Goal: Contribute content: Add original content to the website for others to see

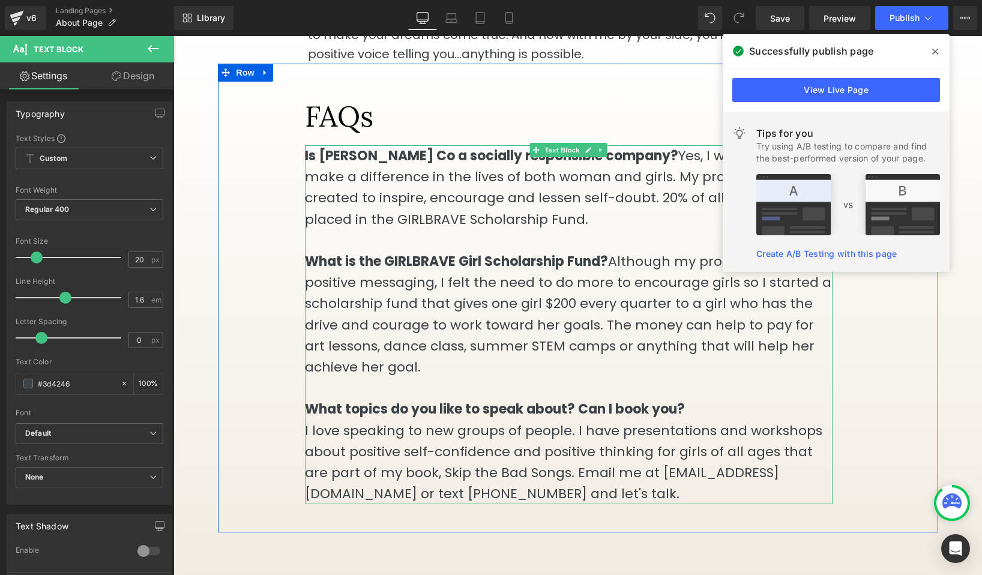
scroll to position [1786, 0]
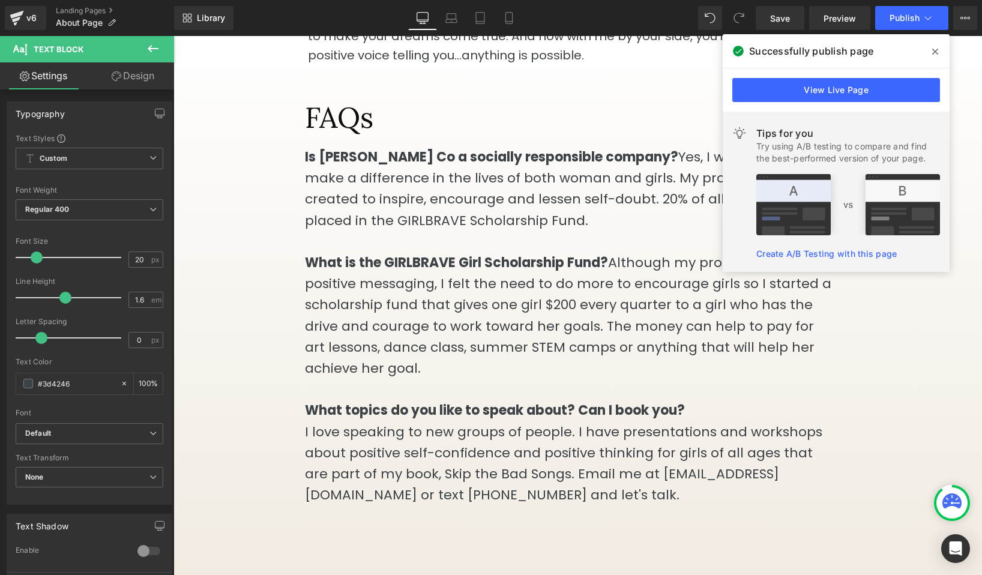
click at [936, 48] on icon at bounding box center [935, 52] width 6 height 10
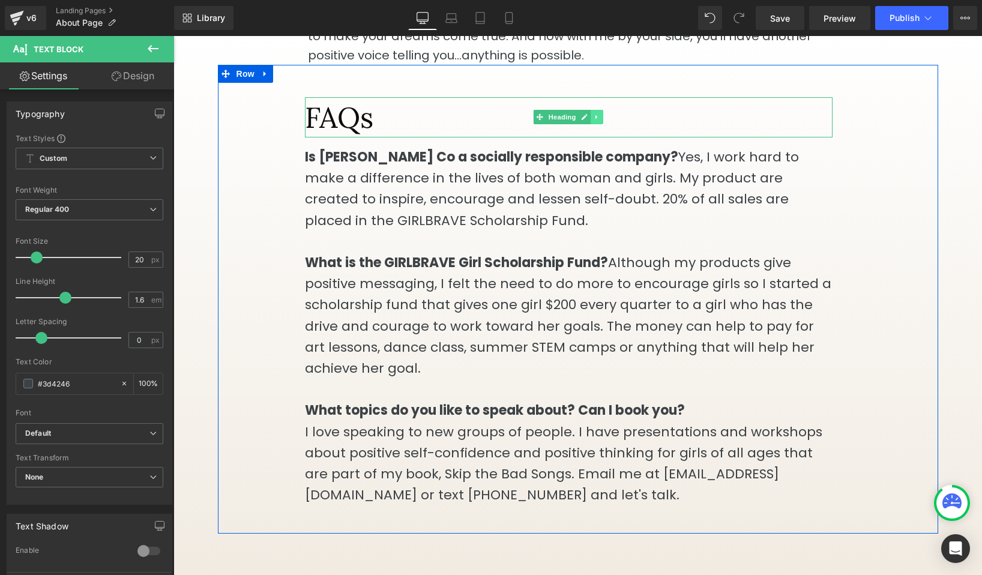
click at [597, 113] on icon at bounding box center [596, 116] width 7 height 7
click at [592, 114] on icon at bounding box center [590, 117] width 7 height 7
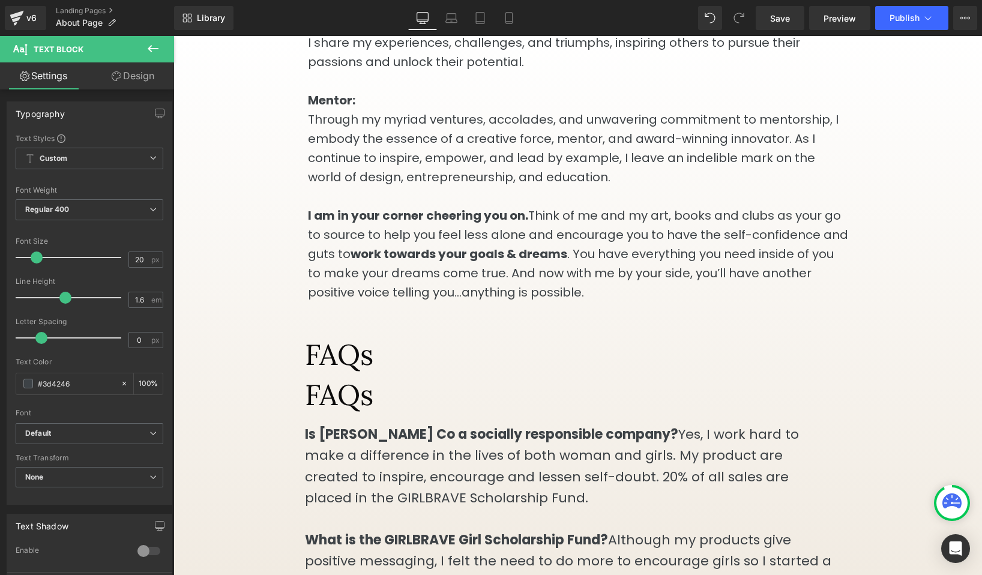
scroll to position [1548, 0]
click at [156, 44] on icon at bounding box center [153, 48] width 14 height 14
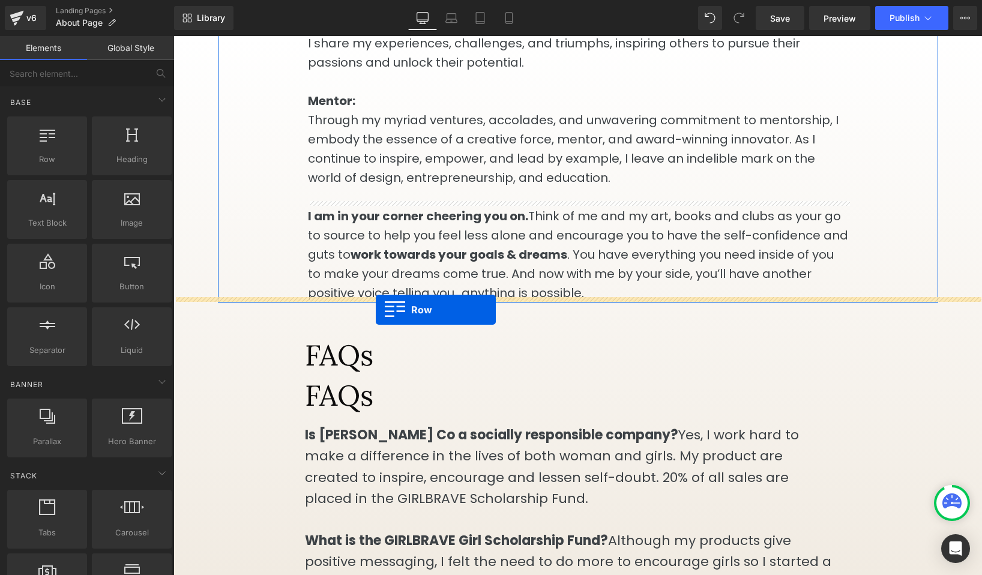
drag, startPoint x: 223, startPoint y: 181, endPoint x: 376, endPoint y: 310, distance: 199.3
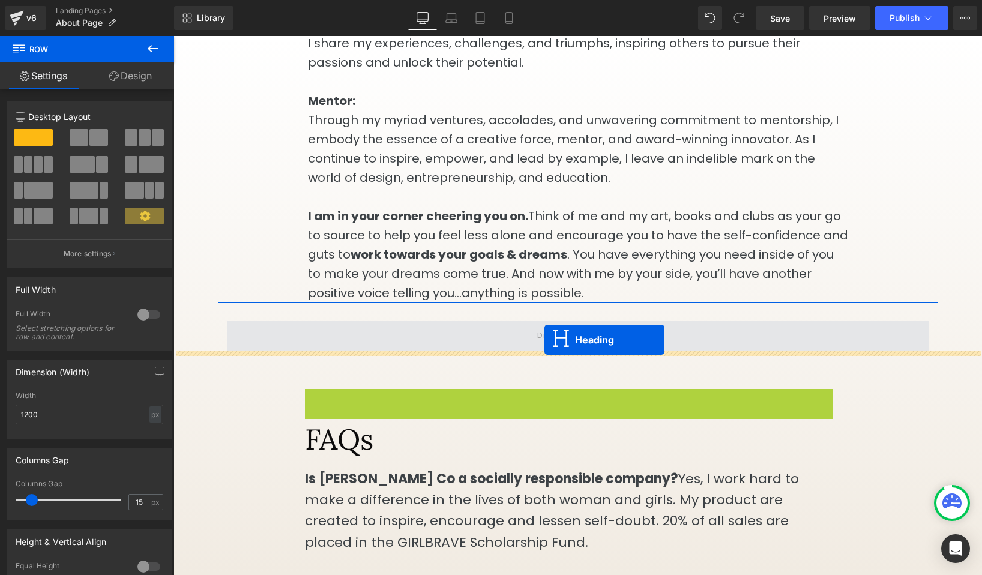
drag, startPoint x: 524, startPoint y: 406, endPoint x: 543, endPoint y: 338, distance: 69.9
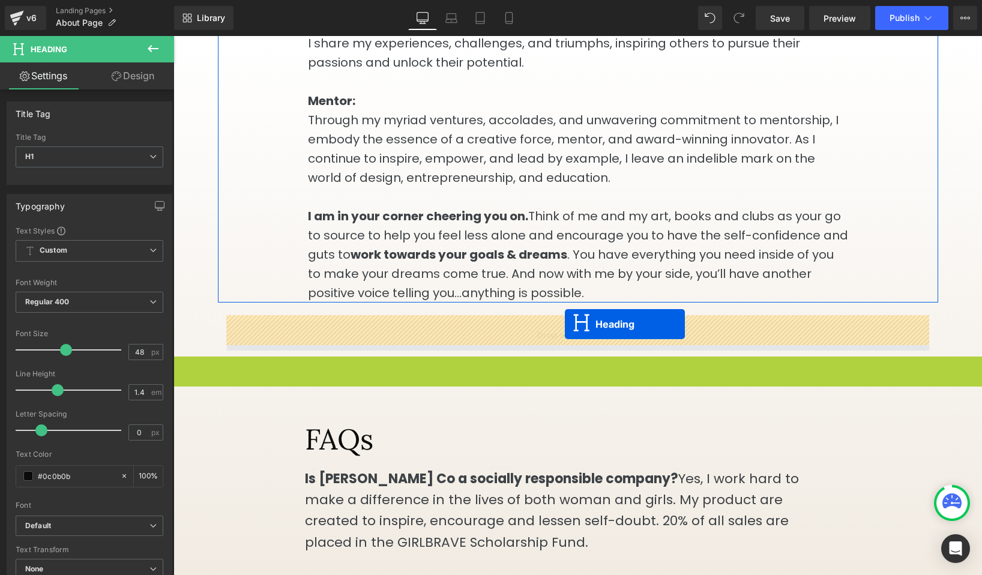
drag, startPoint x: 549, startPoint y: 375, endPoint x: 565, endPoint y: 324, distance: 53.3
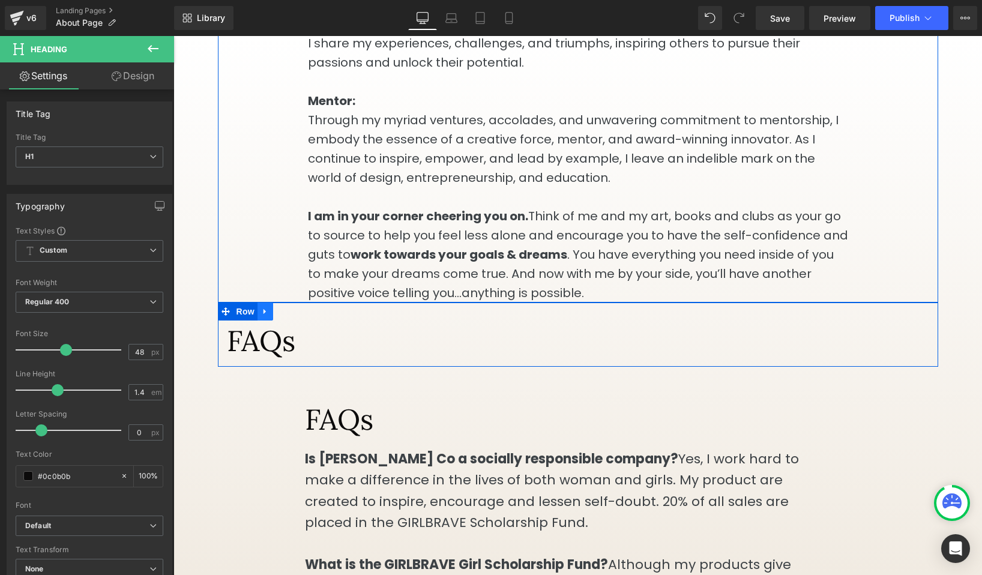
click at [266, 307] on icon at bounding box center [265, 311] width 8 height 9
click at [293, 308] on icon at bounding box center [296, 311] width 8 height 8
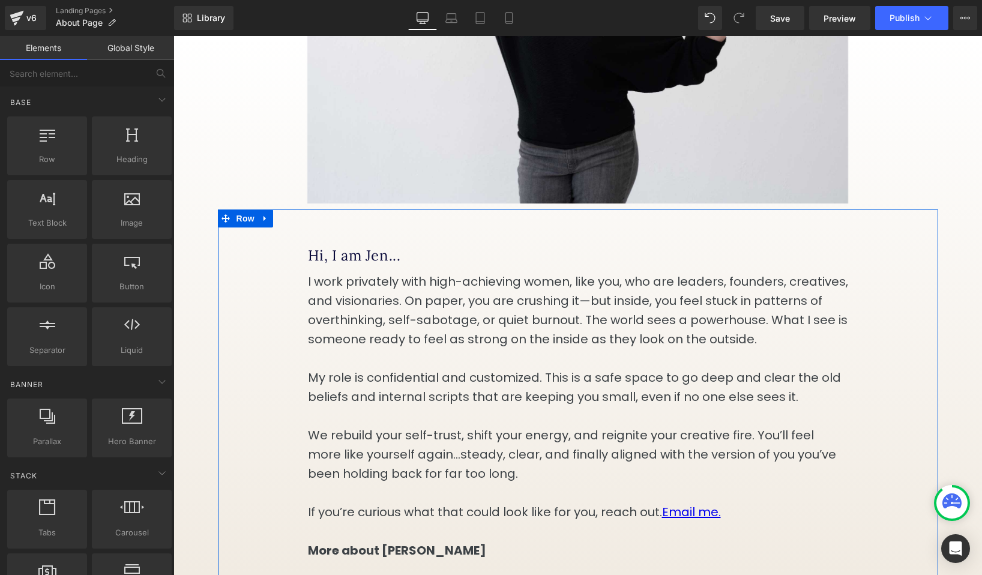
scroll to position [276, 0]
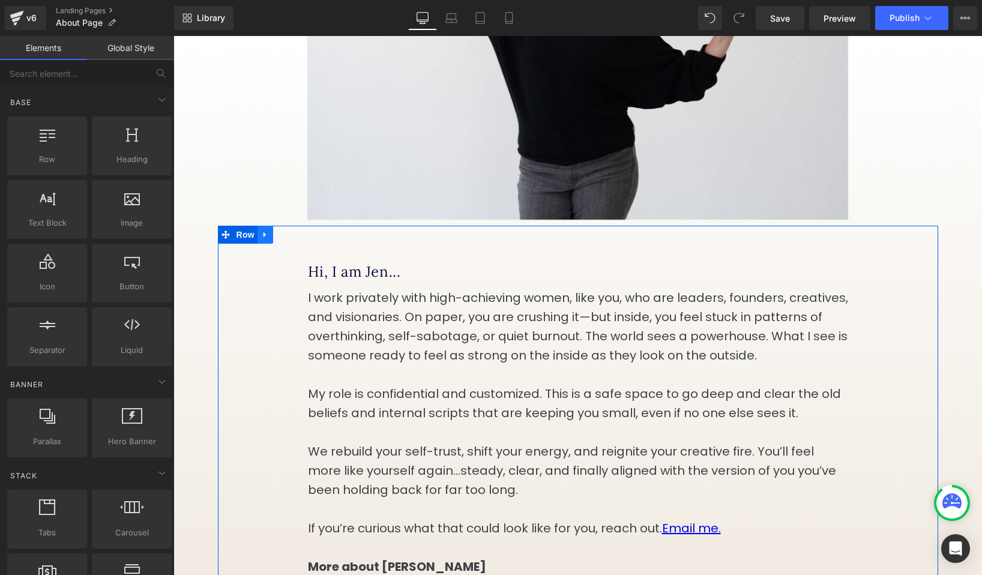
click at [263, 237] on icon at bounding box center [264, 234] width 2 height 5
click at [278, 239] on icon at bounding box center [281, 234] width 8 height 8
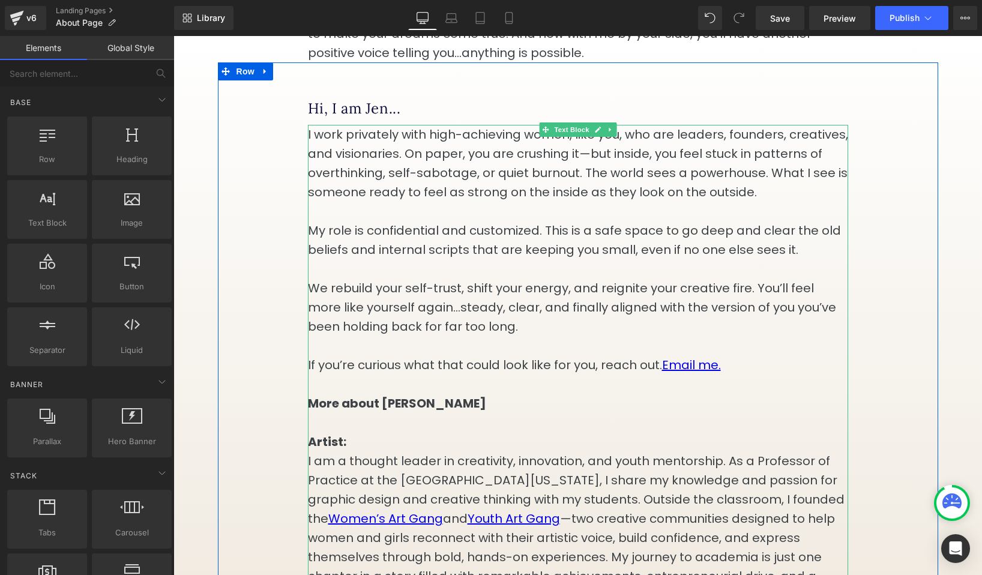
scroll to position [1783, 0]
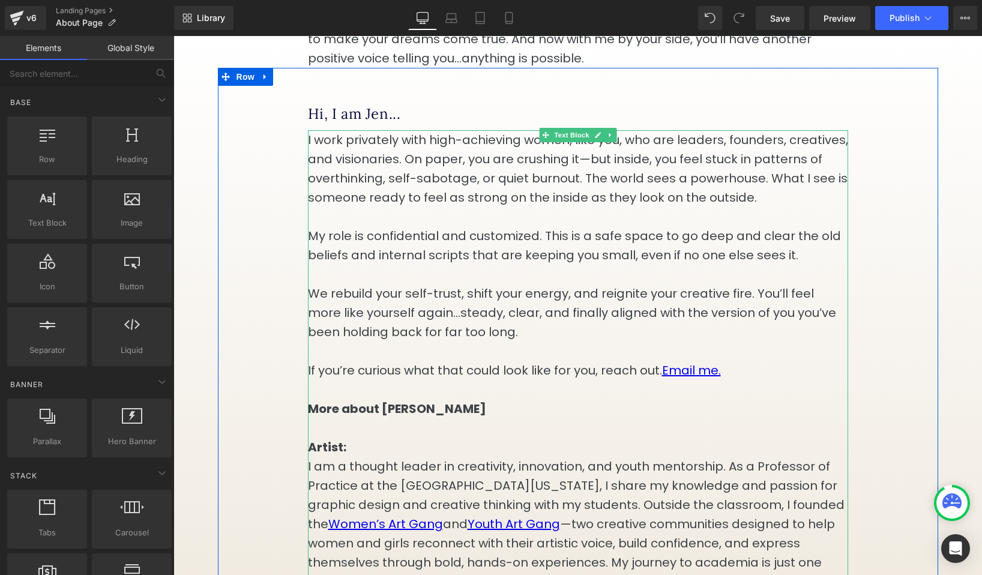
click at [737, 364] on p "If you’re curious what that could look like for you, reach out. Email me." at bounding box center [578, 370] width 540 height 19
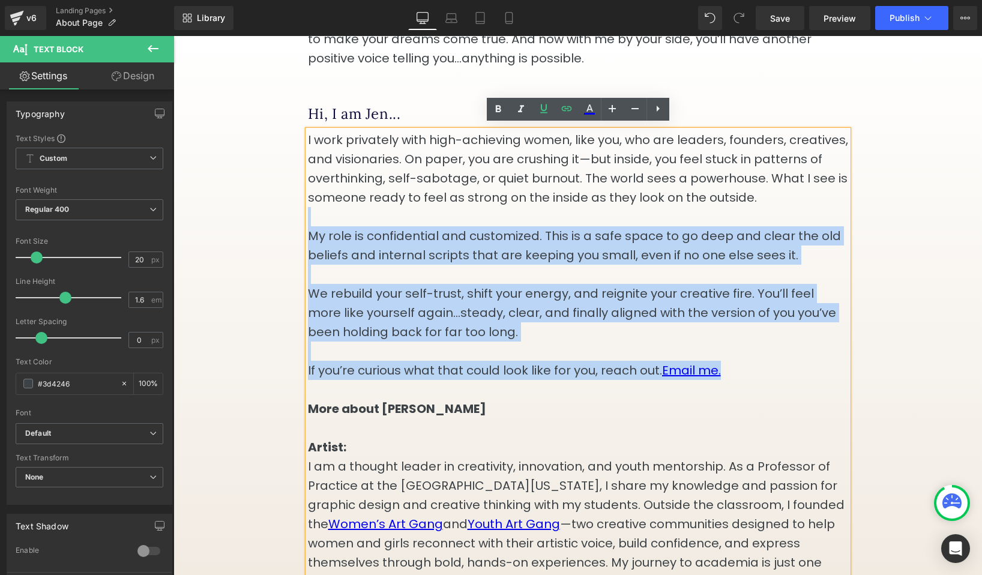
drag, startPoint x: 735, startPoint y: 370, endPoint x: 308, endPoint y: 208, distance: 456.2
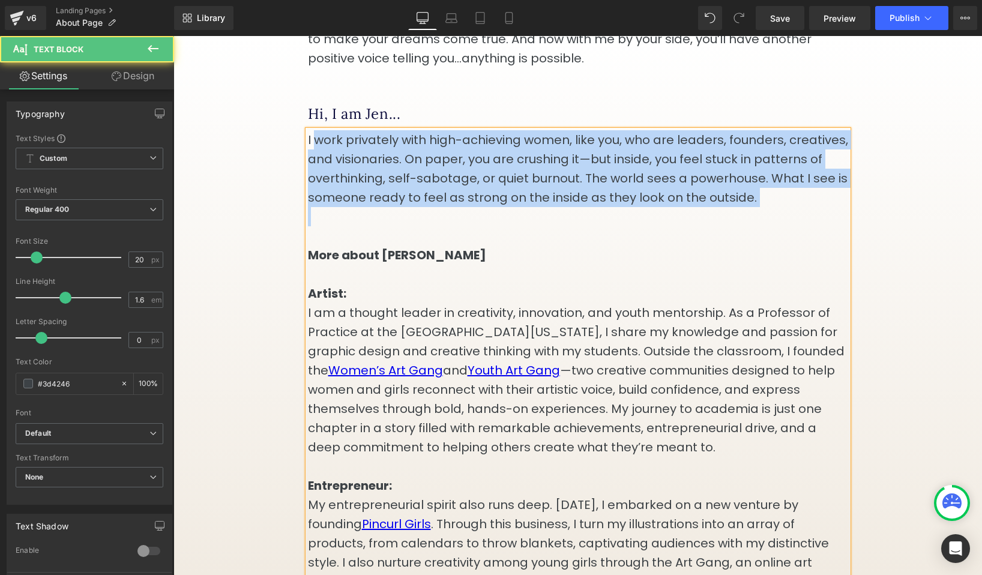
drag, startPoint x: 368, startPoint y: 219, endPoint x: 313, endPoint y: 128, distance: 106.1
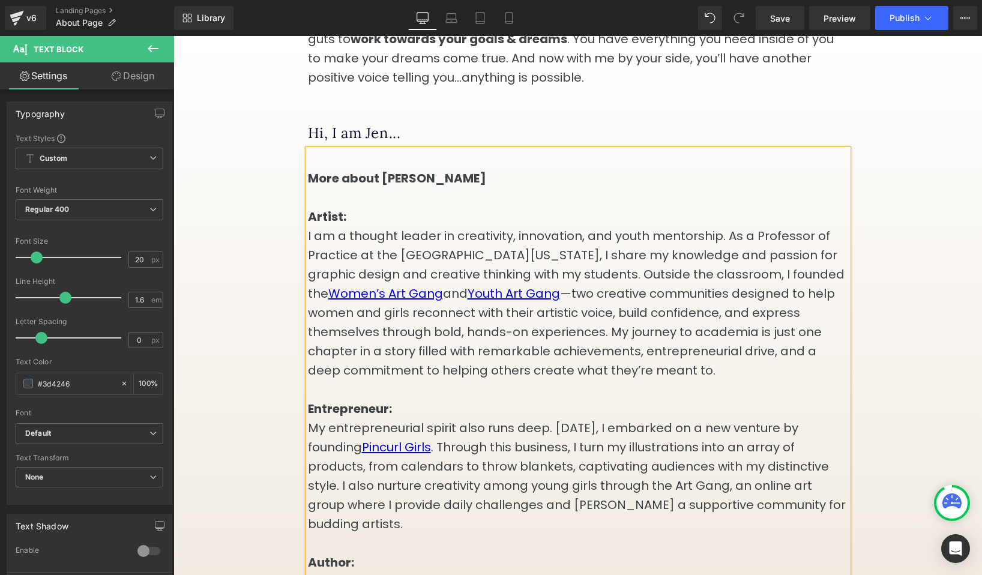
scroll to position [1744, 0]
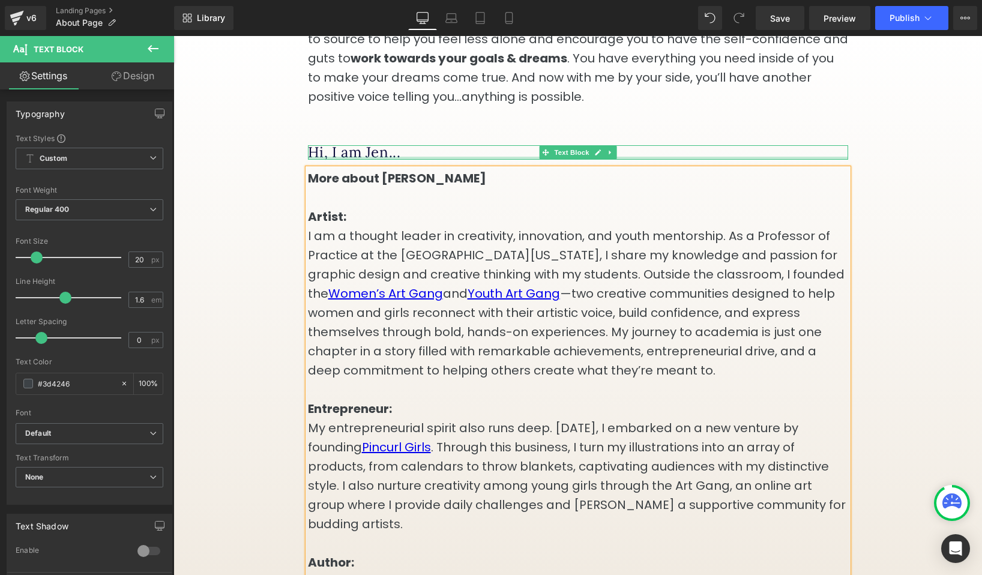
click at [371, 149] on font "Hi, I am Jen..." at bounding box center [354, 152] width 93 height 19
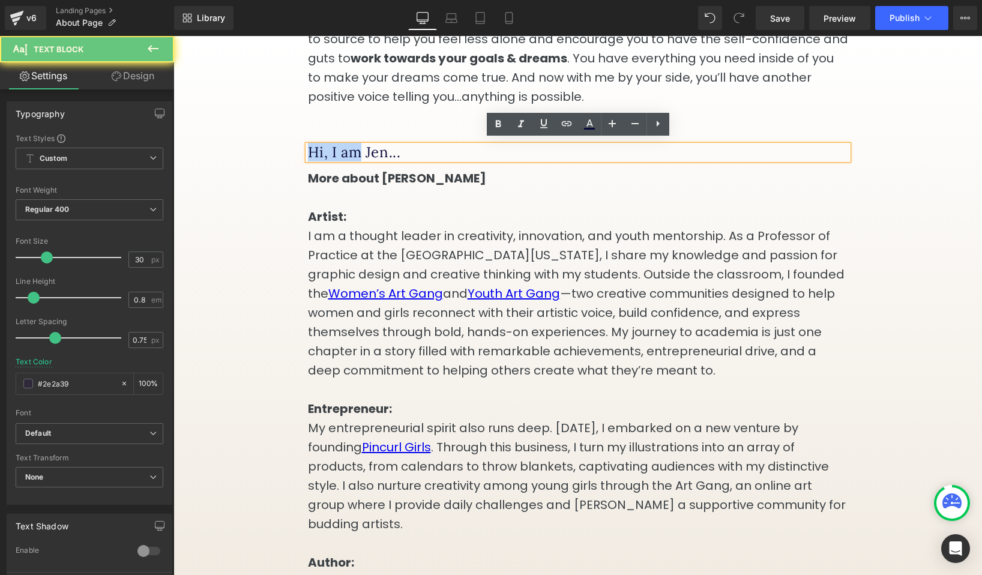
drag, startPoint x: 373, startPoint y: 149, endPoint x: 308, endPoint y: 147, distance: 64.9
click at [308, 148] on font "Hi, I am Jen..." at bounding box center [354, 152] width 93 height 19
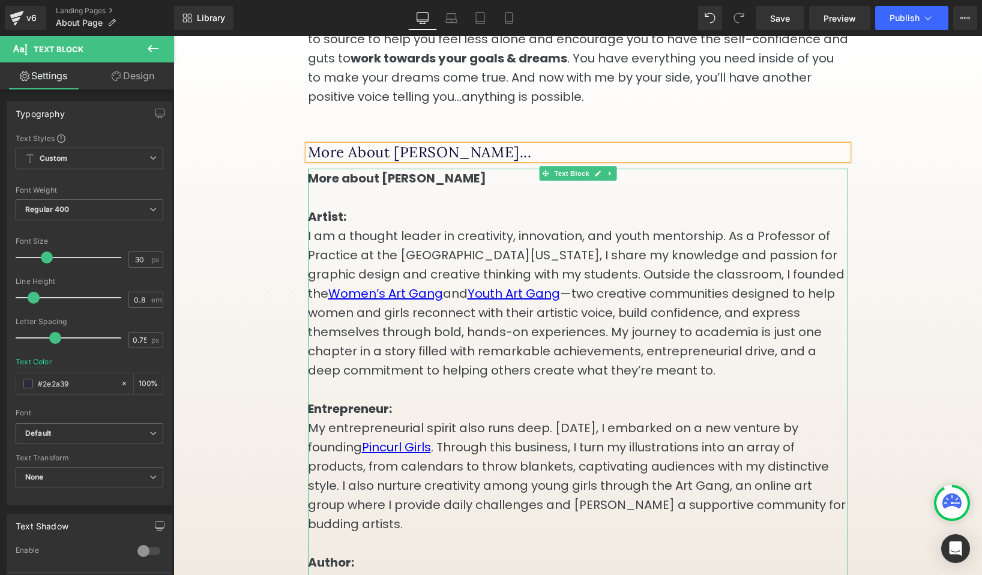
click at [347, 181] on strong "More about [PERSON_NAME] Artist:" at bounding box center [397, 197] width 178 height 55
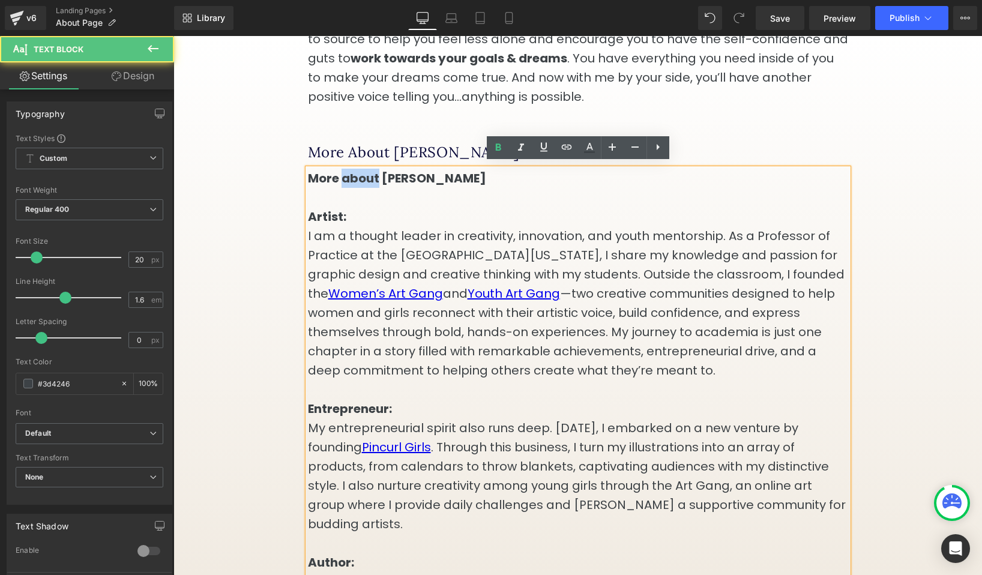
click at [347, 181] on strong "More about [PERSON_NAME] Artist:" at bounding box center [397, 197] width 178 height 55
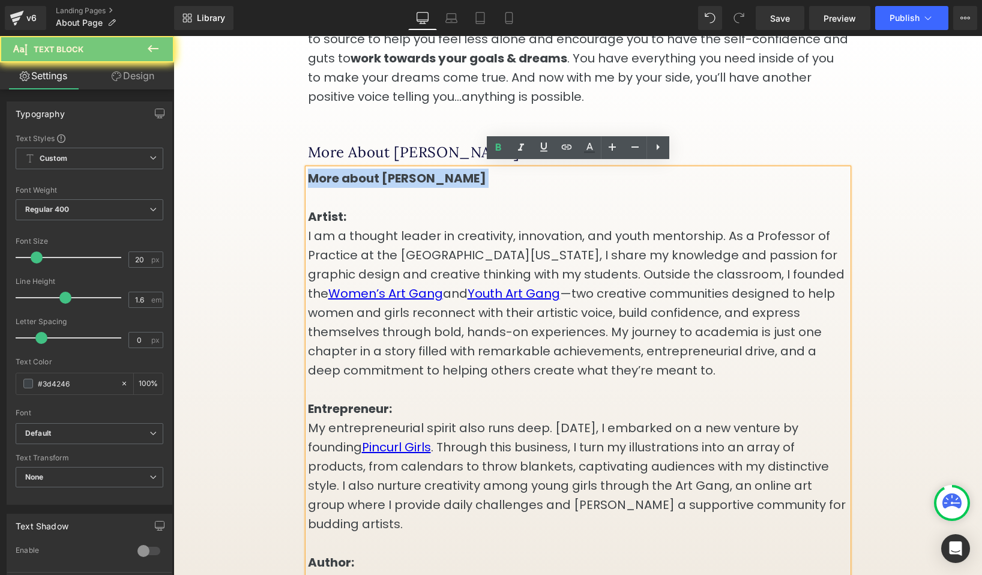
click at [347, 181] on strong "More about [PERSON_NAME] Artist:" at bounding box center [397, 197] width 178 height 55
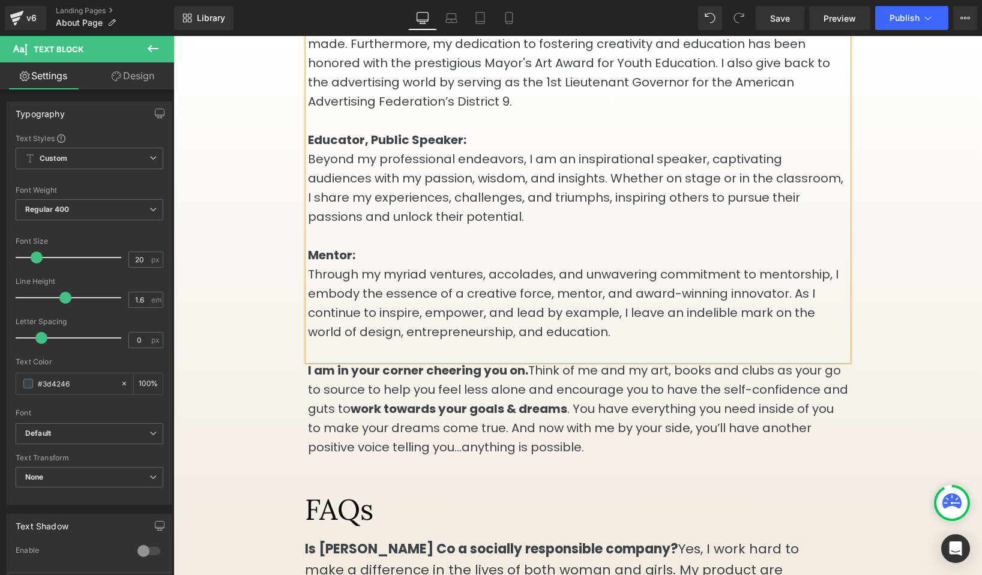
scroll to position [2437, 0]
click at [610, 405] on icon at bounding box center [609, 407] width 2 height 4
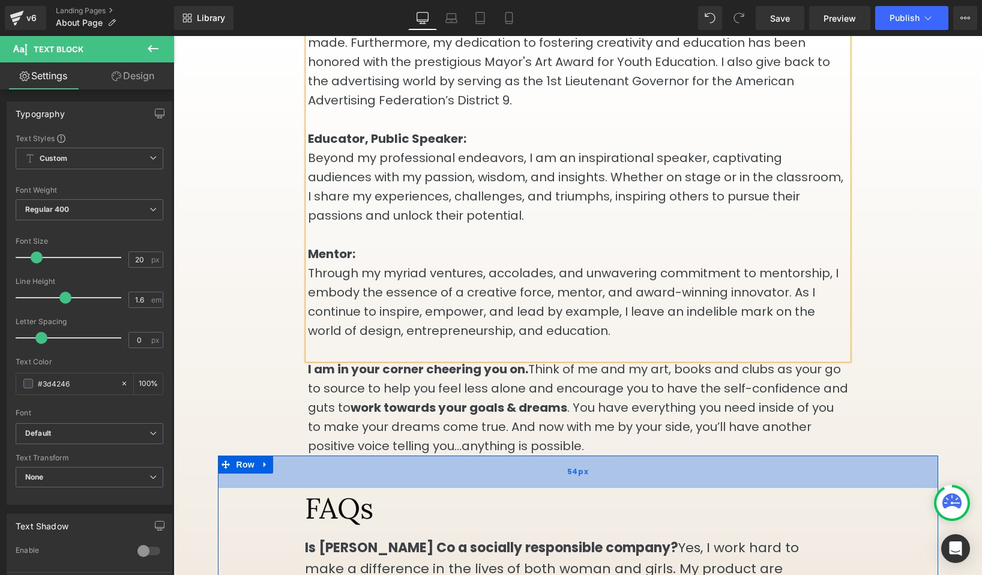
click at [617, 455] on div "54px" at bounding box center [578, 471] width 720 height 32
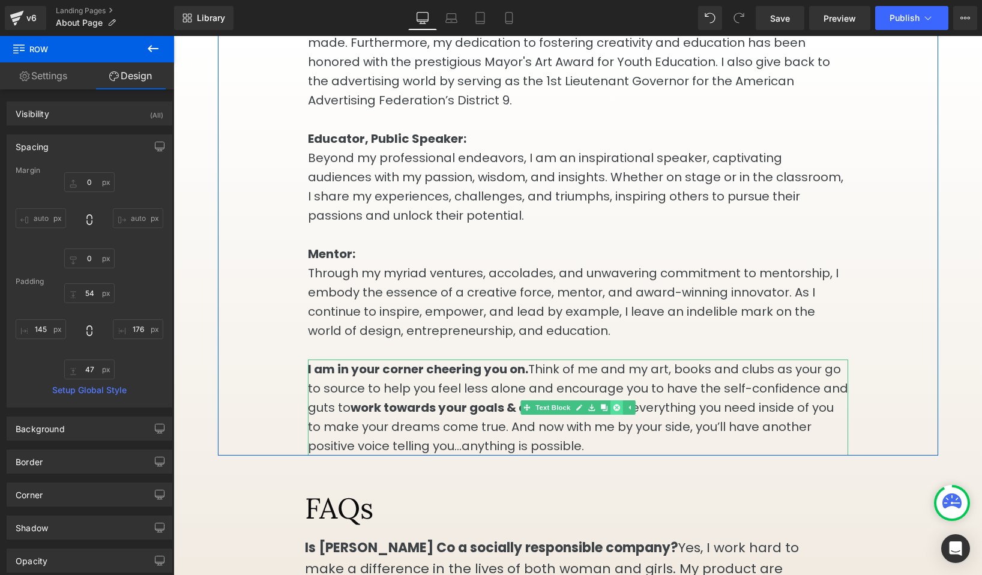
click at [619, 404] on icon at bounding box center [616, 407] width 7 height 7
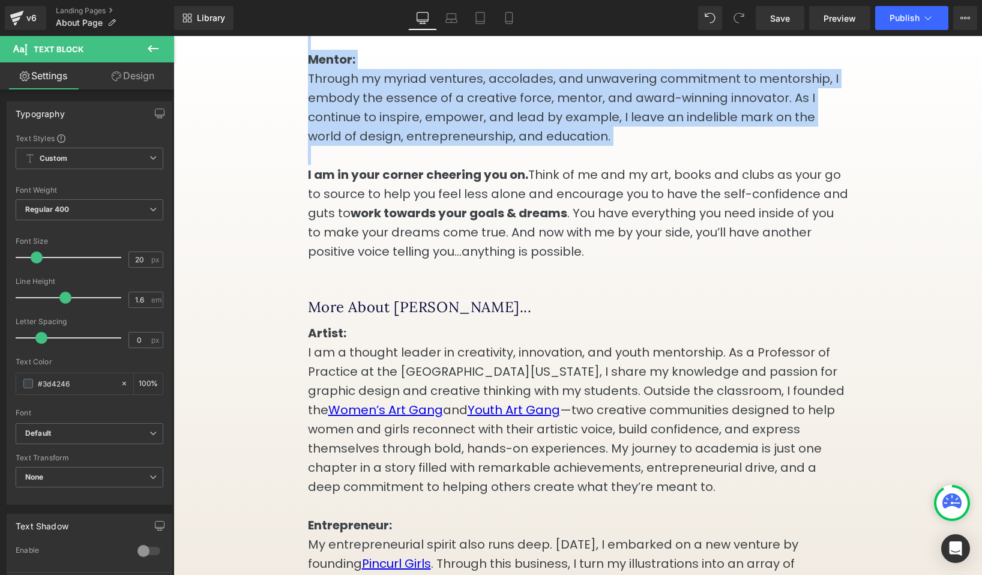
scroll to position [1591, 0]
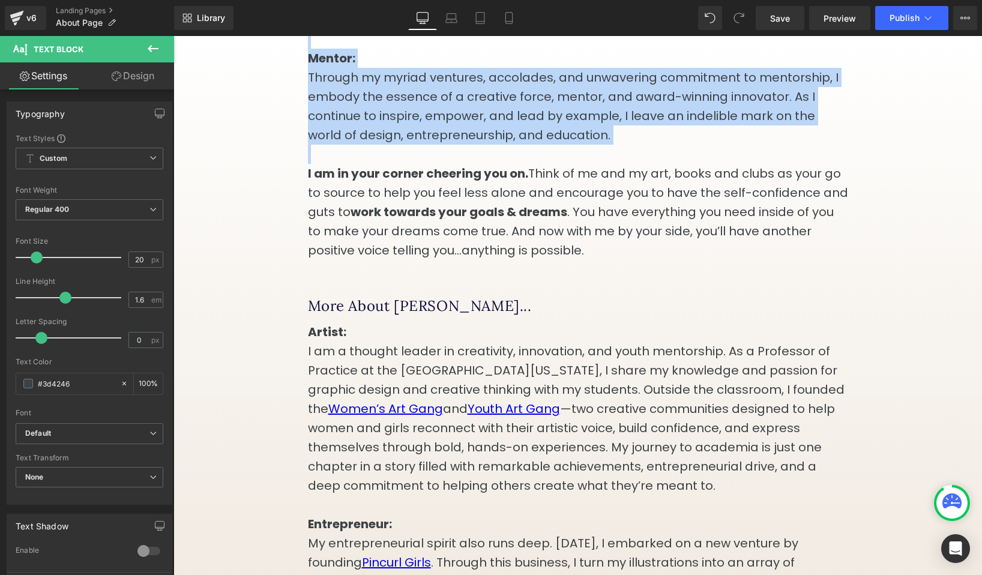
drag, startPoint x: 311, startPoint y: 116, endPoint x: 655, endPoint y: 241, distance: 365.2
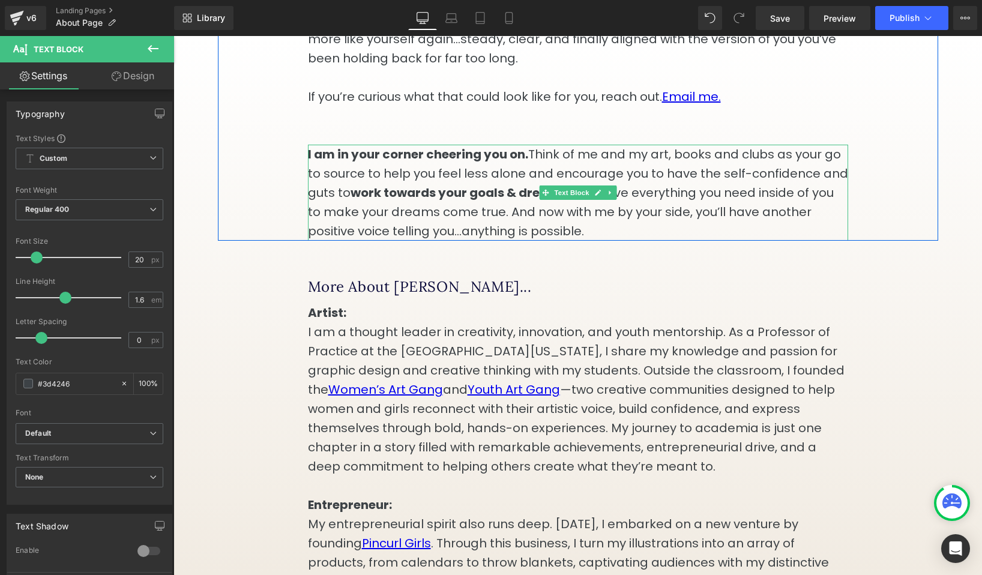
scroll to position [688, 0]
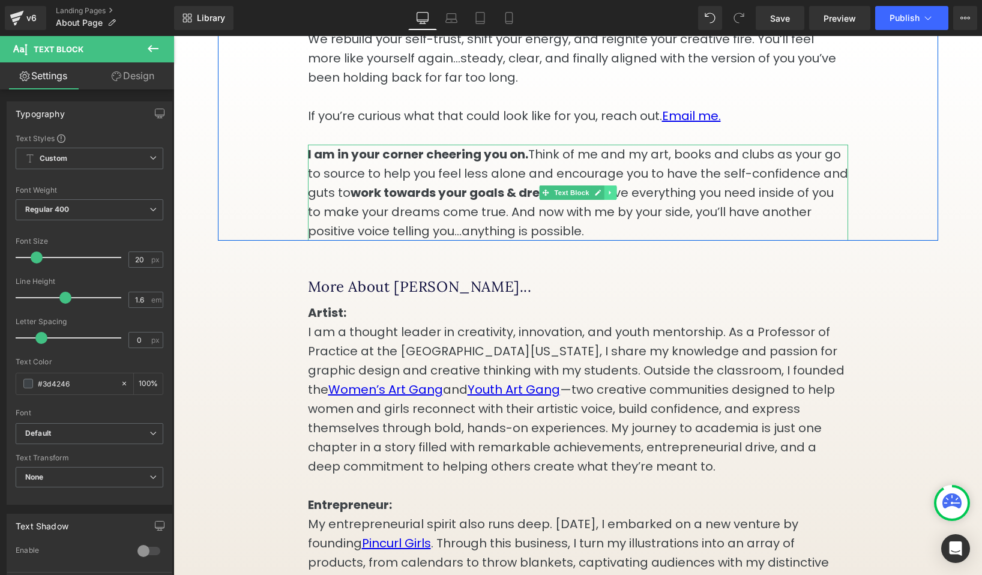
click at [610, 196] on icon at bounding box center [610, 192] width 7 height 7
click at [614, 200] on link at bounding box center [616, 192] width 13 height 14
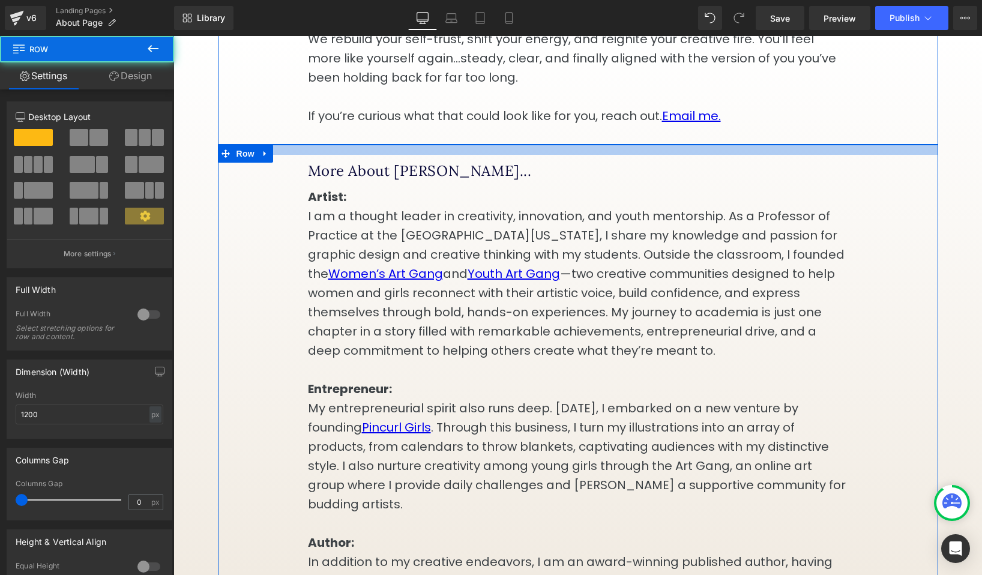
drag, startPoint x: 645, startPoint y: 181, endPoint x: 645, endPoint y: 161, distance: 19.8
click at [645, 155] on div at bounding box center [578, 150] width 720 height 10
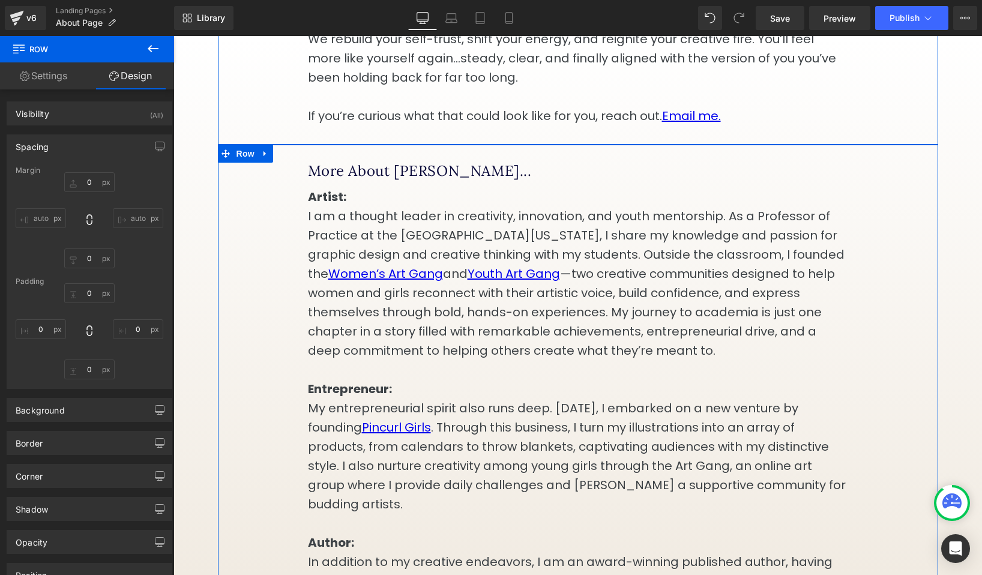
type input "0"
type input "17"
type input "150"
type input "0"
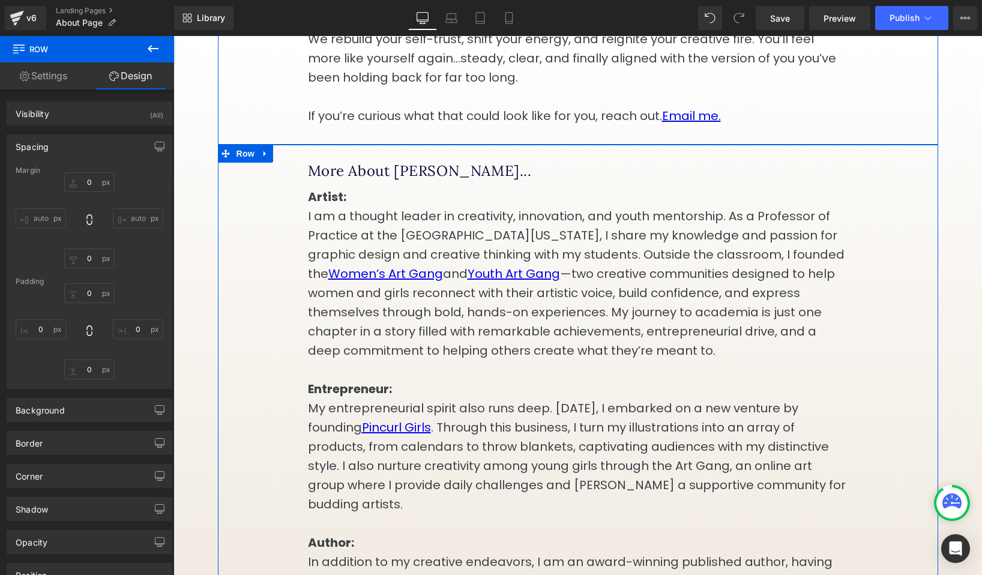
type input "150"
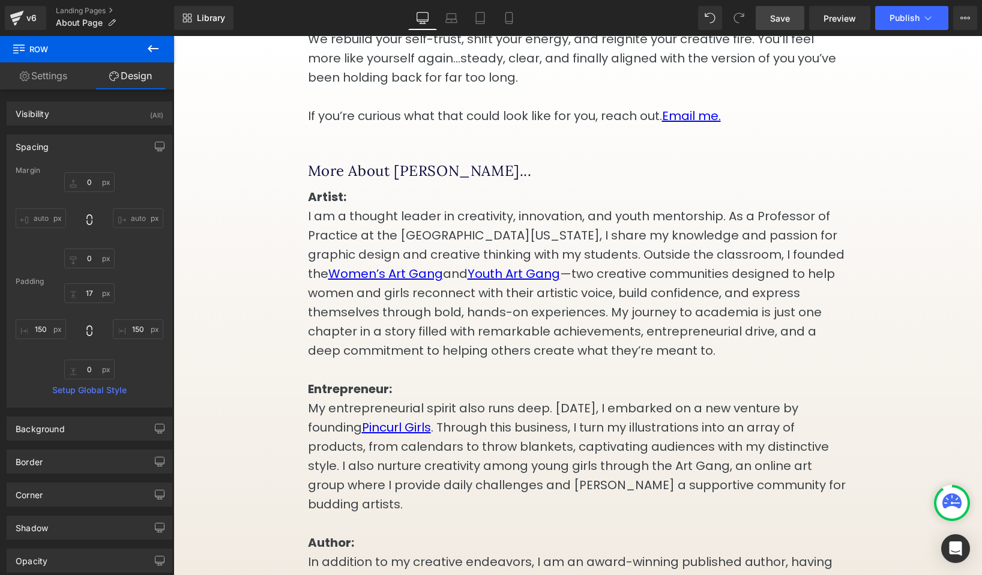
click at [790, 21] on span "Save" at bounding box center [780, 18] width 20 height 13
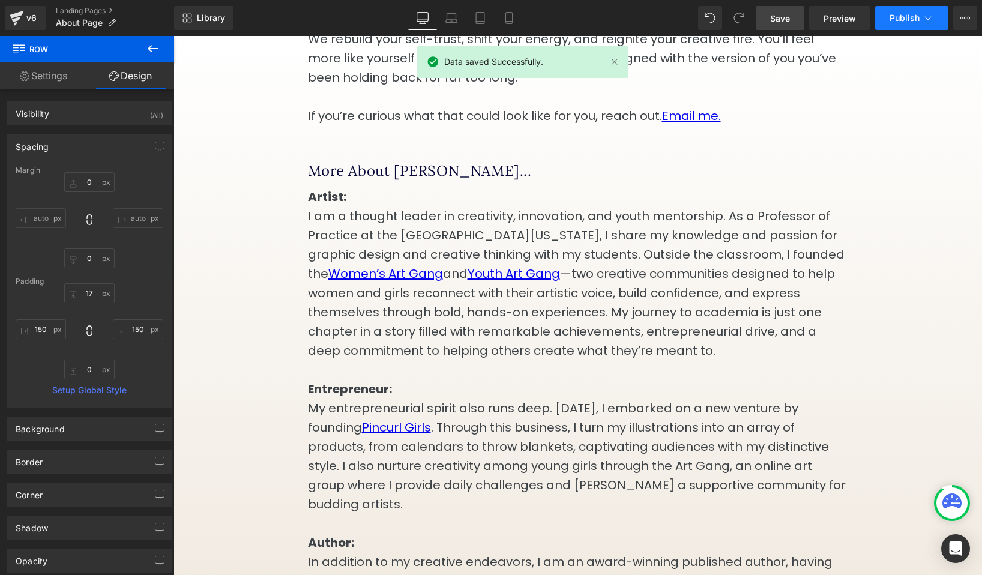
click at [895, 23] on span "Publish" at bounding box center [904, 18] width 30 height 10
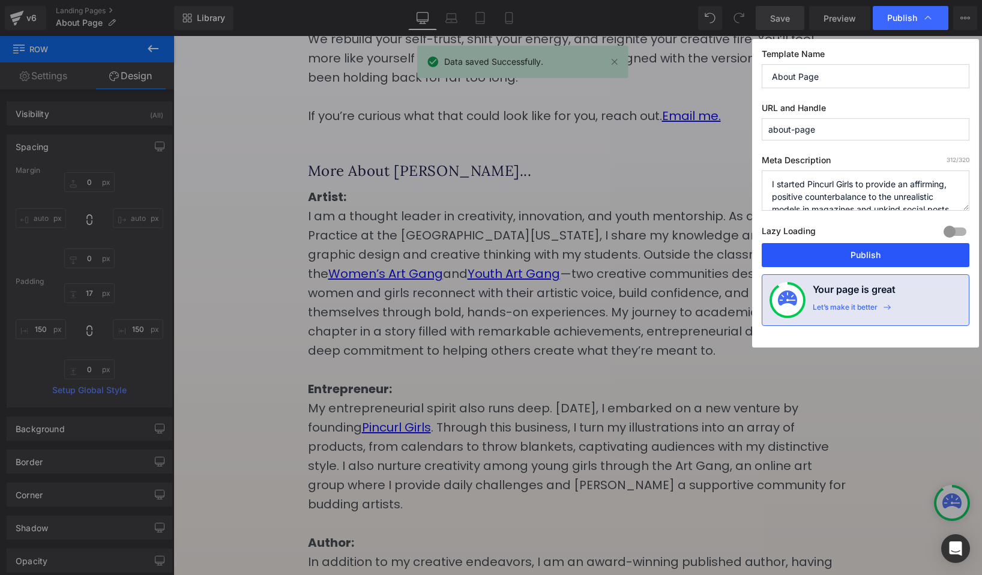
click at [820, 259] on button "Publish" at bounding box center [866, 255] width 208 height 24
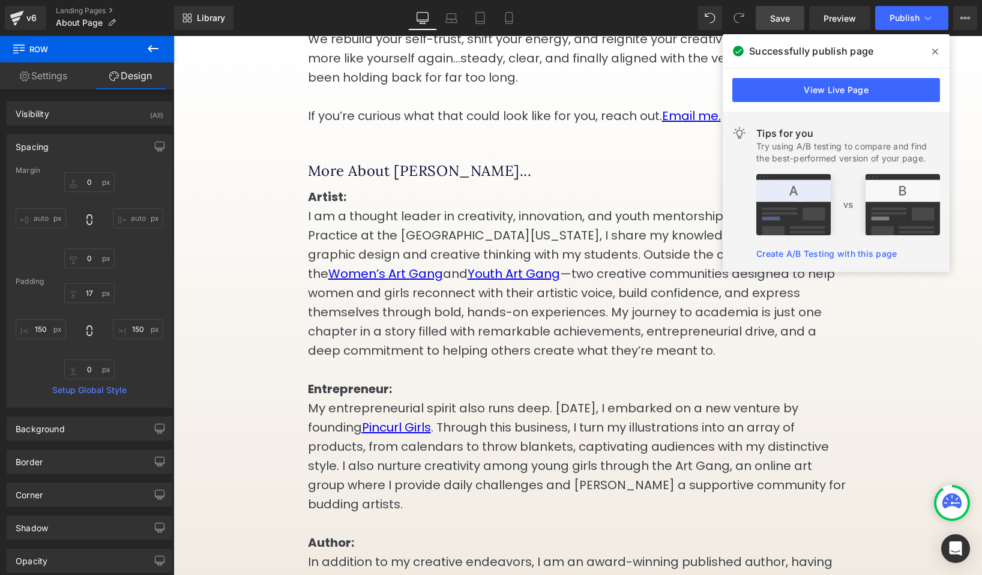
click at [934, 52] on icon at bounding box center [935, 52] width 6 height 6
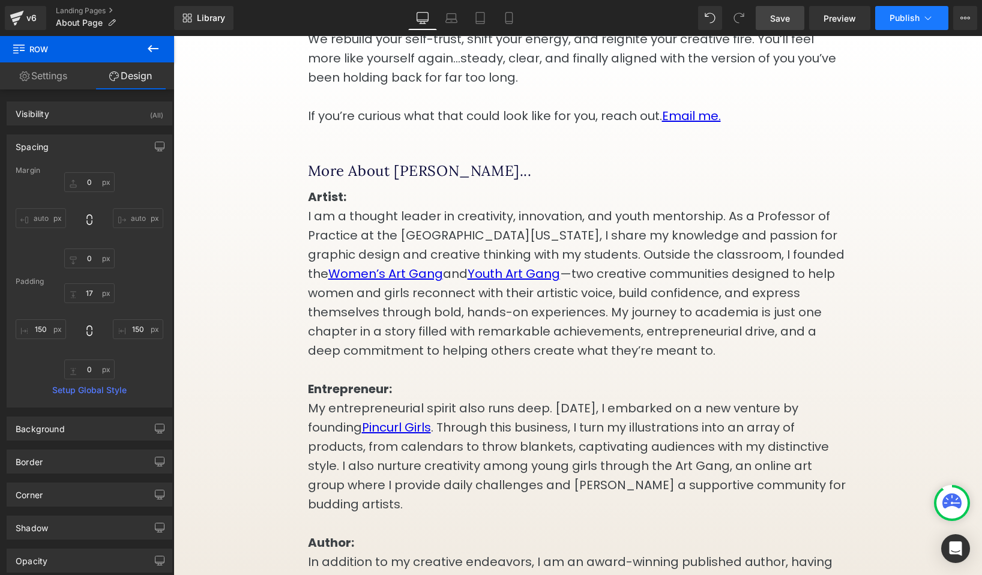
click at [908, 22] on span "Publish" at bounding box center [904, 18] width 30 height 10
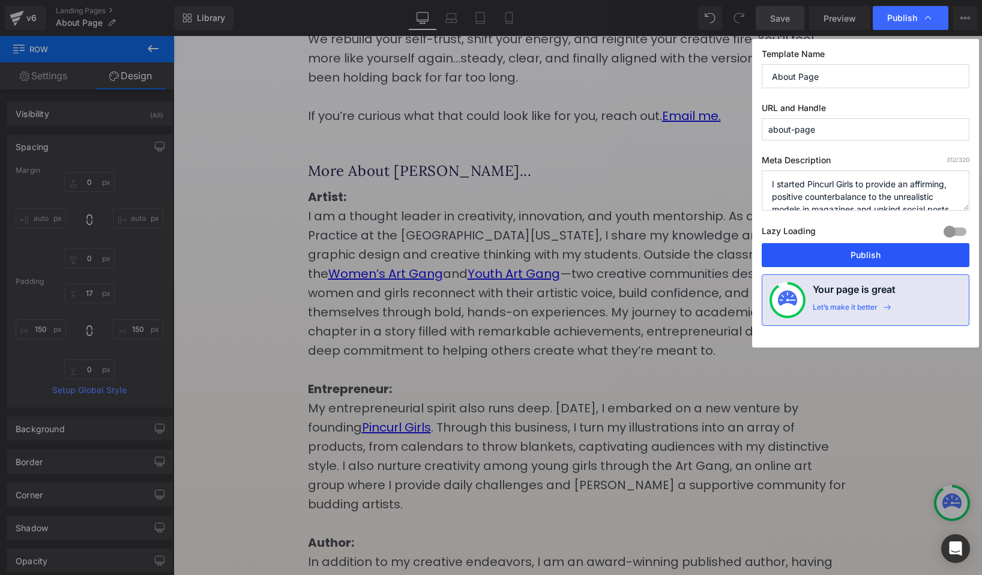
click at [868, 262] on button "Publish" at bounding box center [866, 255] width 208 height 24
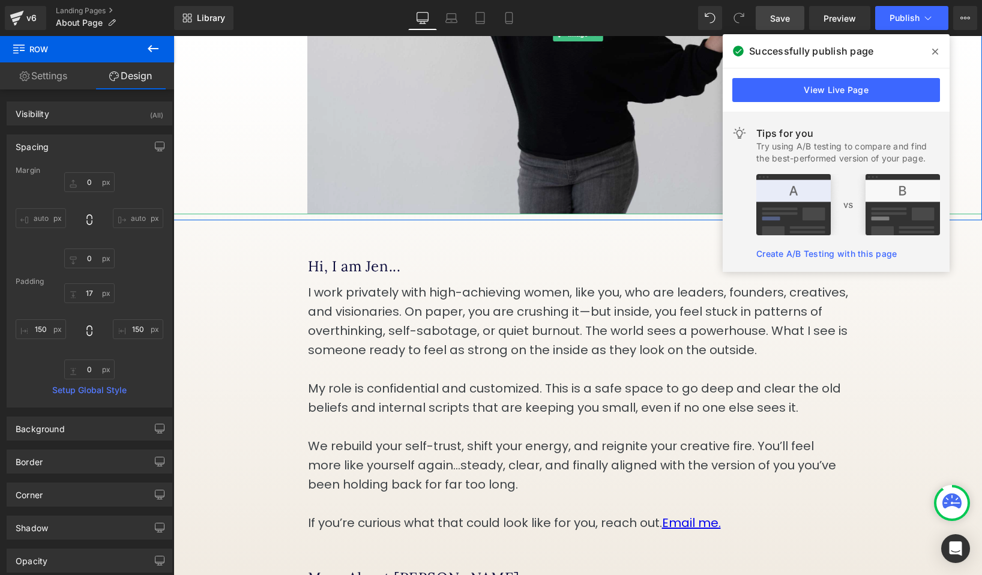
scroll to position [388, 0]
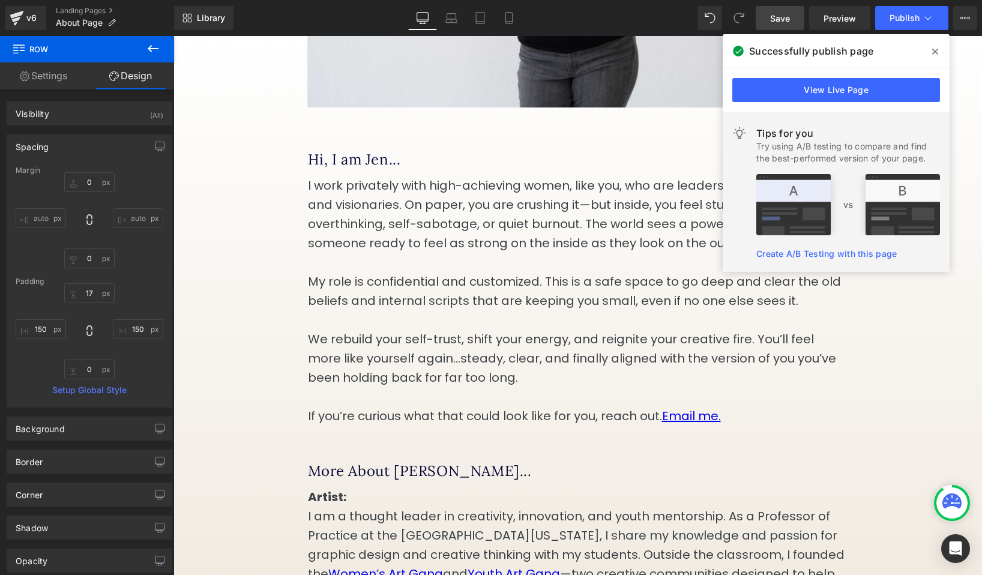
click at [539, 246] on p "I work privately with high-achieving women, like you, who are leaders, founders…" at bounding box center [578, 214] width 540 height 77
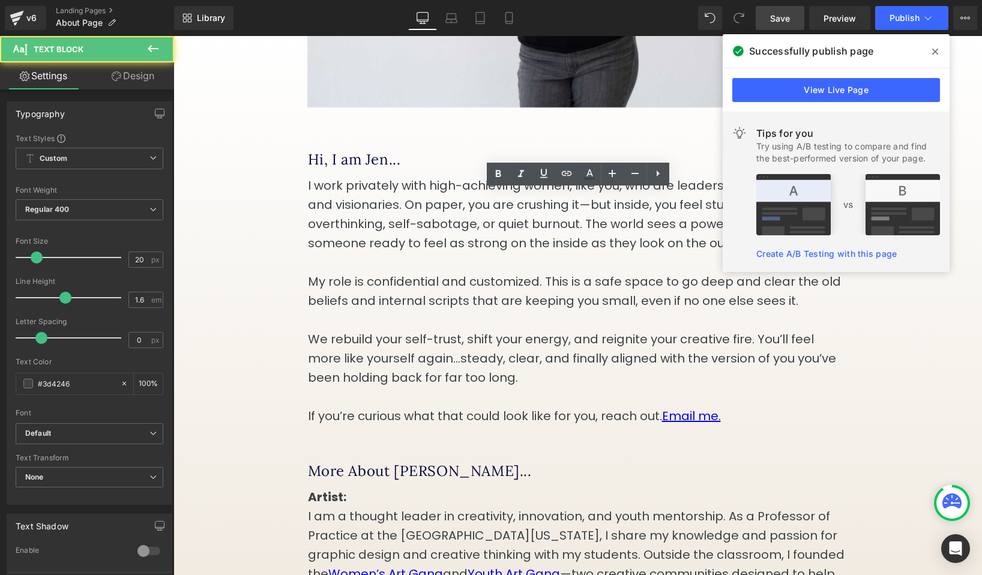
click at [539, 246] on p "I work privately with high-achieving women, like you, who are leaders, founders…" at bounding box center [578, 214] width 540 height 77
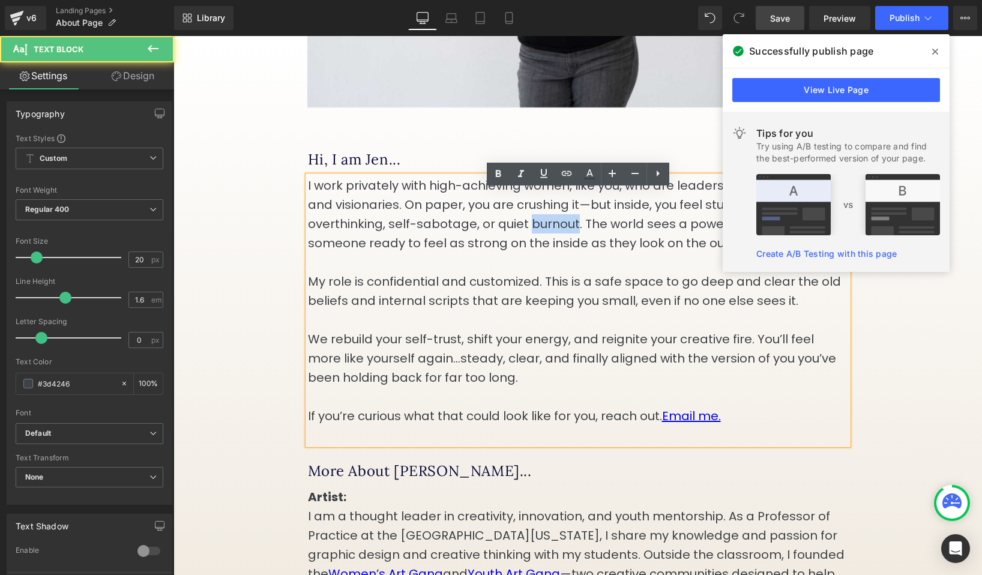
click at [539, 246] on p "I work privately with high-achieving women, like you, who are leaders, founders…" at bounding box center [578, 214] width 540 height 77
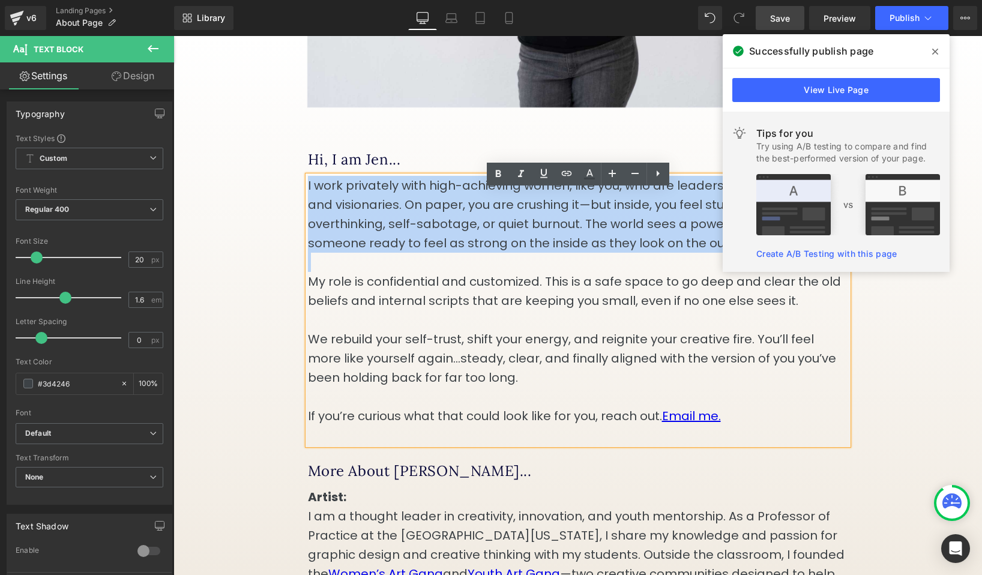
copy p "I work privately with high-achieving women, like you, who are leaders, founders…"
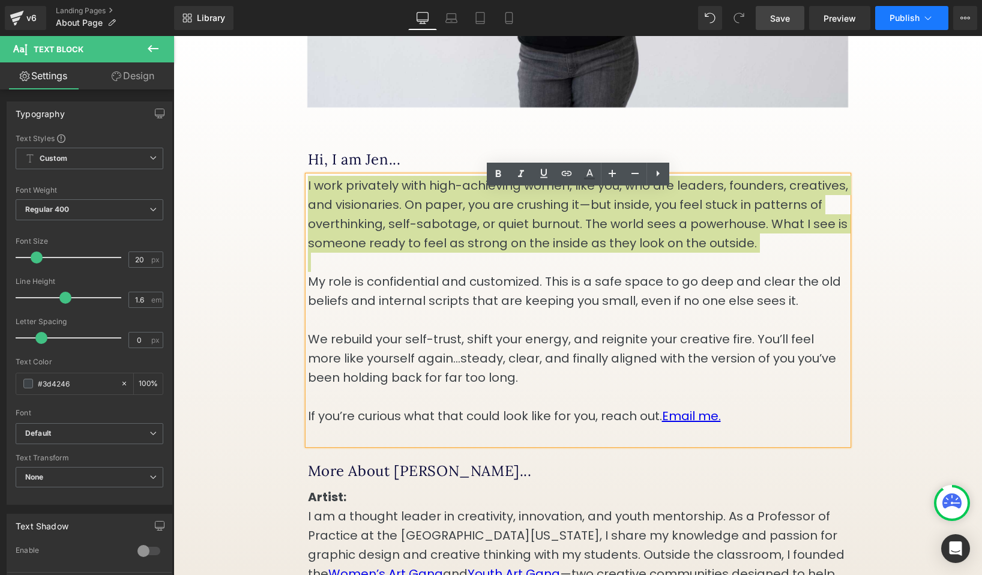
click at [934, 19] on button "Publish" at bounding box center [911, 18] width 73 height 24
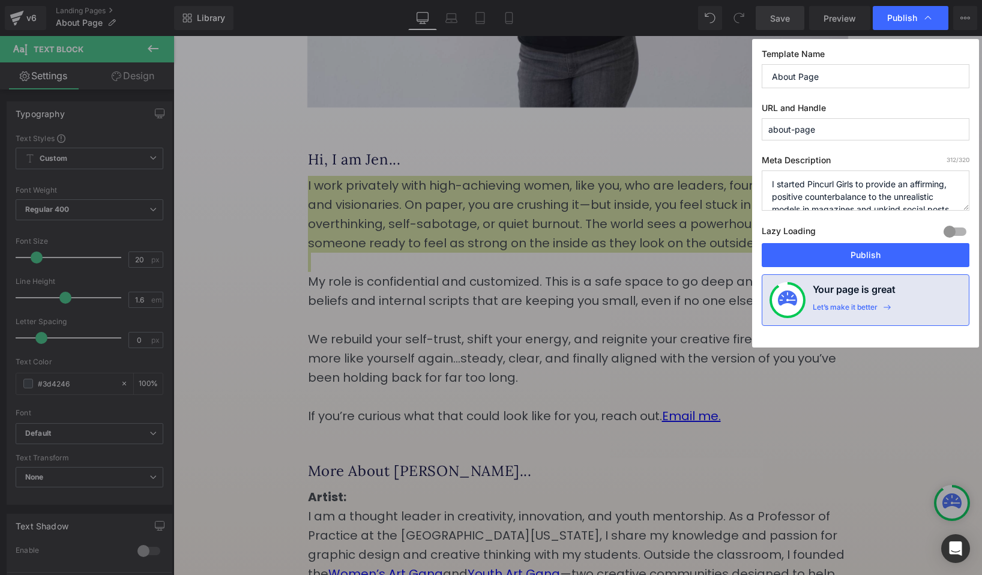
click at [899, 197] on textarea "I started Pincurl Girls to provide an affirming, positive counterbalance to the…" at bounding box center [866, 190] width 208 height 40
paste textarea "work privately with high-achieving women, like you, who are leaders, founders, …"
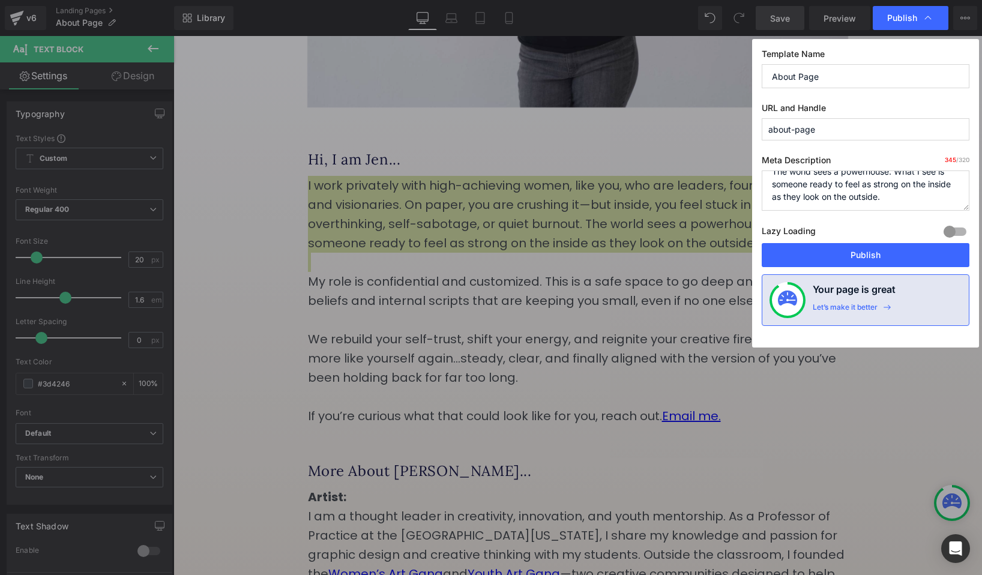
type textarea "I work privately with high-achieving women, like you, who are leaders, founders…"
click at [859, 133] on input "about-page" at bounding box center [866, 129] width 208 height 22
click at [836, 80] on input "About Page" at bounding box center [866, 76] width 208 height 24
click at [815, 79] on input "About Page" at bounding box center [866, 76] width 208 height 24
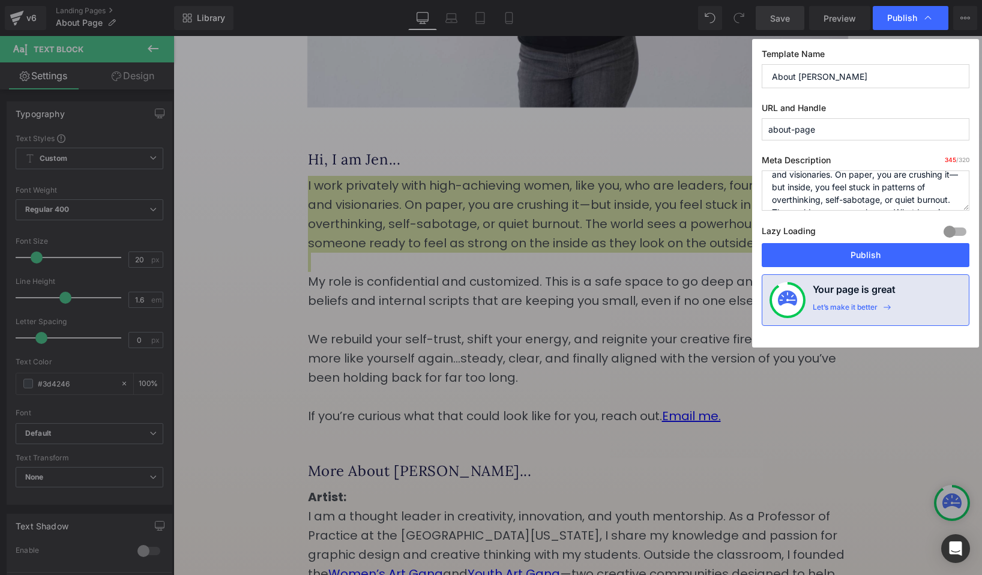
scroll to position [0, 0]
type input "About [PERSON_NAME]"
click at [799, 185] on textarea "I started Pincurl Girls to provide an affirming, positive counterbalance to the…" at bounding box center [866, 190] width 208 height 40
drag, startPoint x: 780, startPoint y: 184, endPoint x: 754, endPoint y: 164, distance: 33.0
click at [757, 176] on div "Template Name About [PERSON_NAME] URL and Handle about-page Meta Description 34…" at bounding box center [865, 193] width 227 height 308
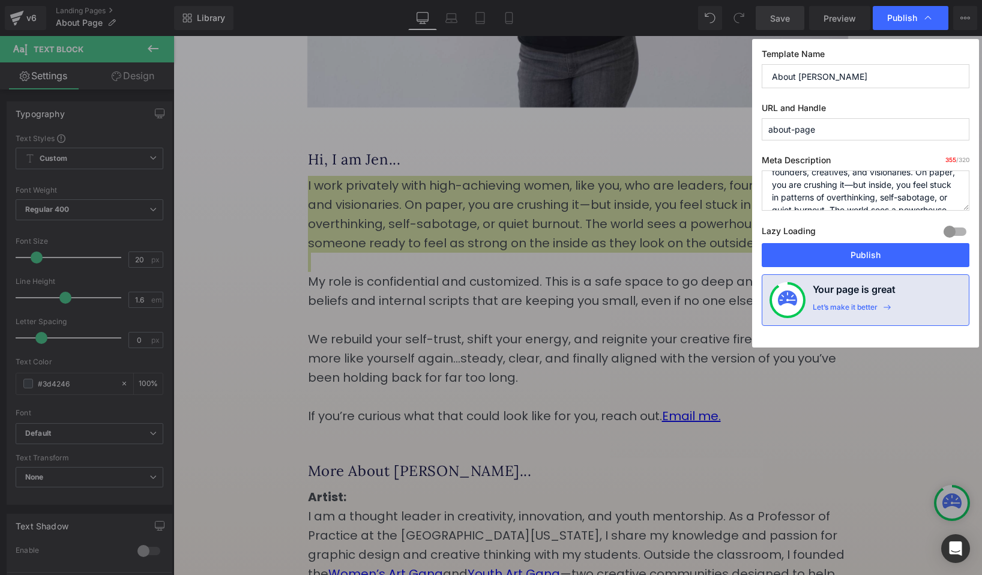
scroll to position [38, 0]
type textarea "[PERSON_NAME] works privately with high-achieving women, like you, who are lead…"
drag, startPoint x: 861, startPoint y: 259, endPoint x: 686, endPoint y: 223, distance: 178.9
click at [861, 259] on button "Publish" at bounding box center [866, 255] width 208 height 24
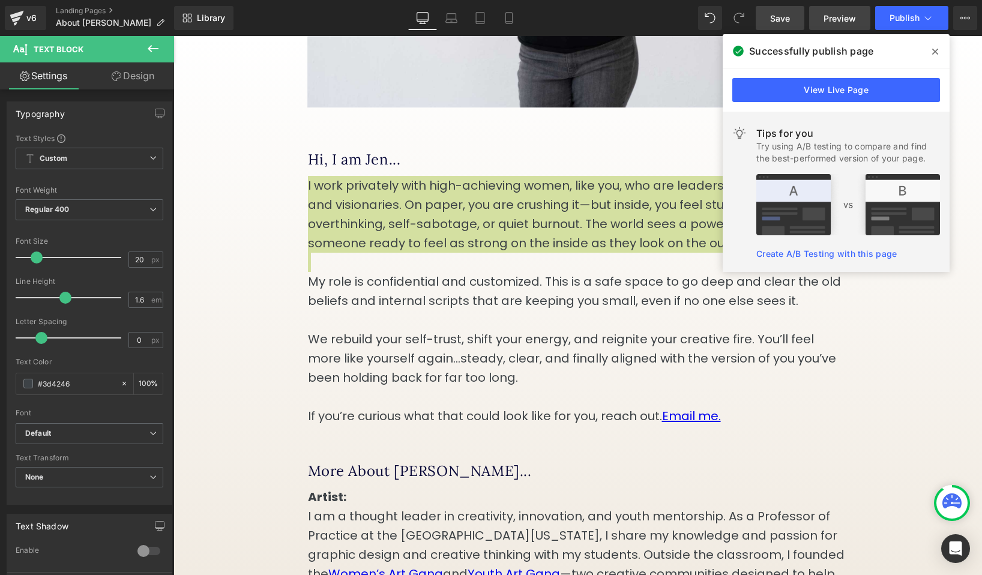
click at [836, 20] on span "Preview" at bounding box center [839, 18] width 32 height 13
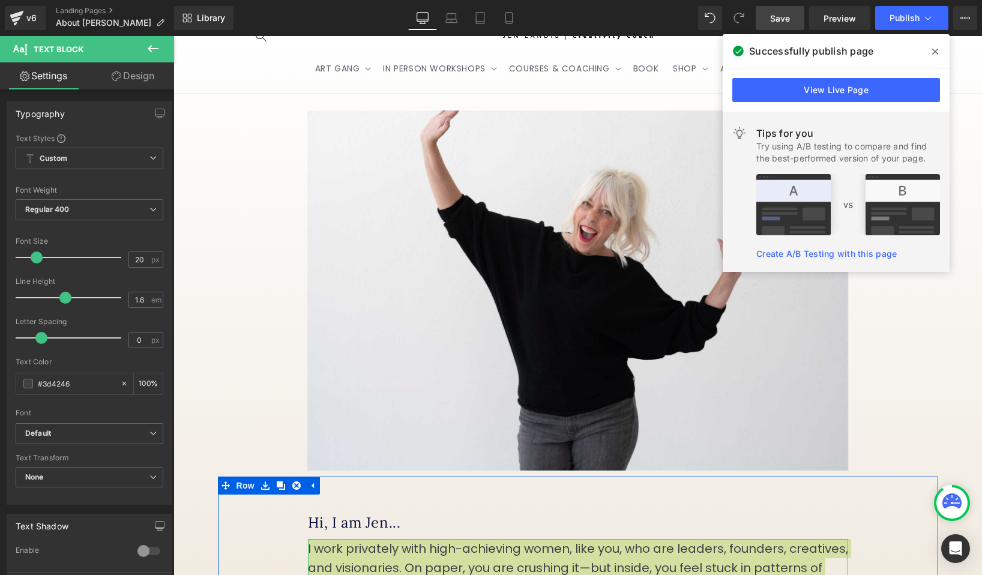
scroll to position [0, 0]
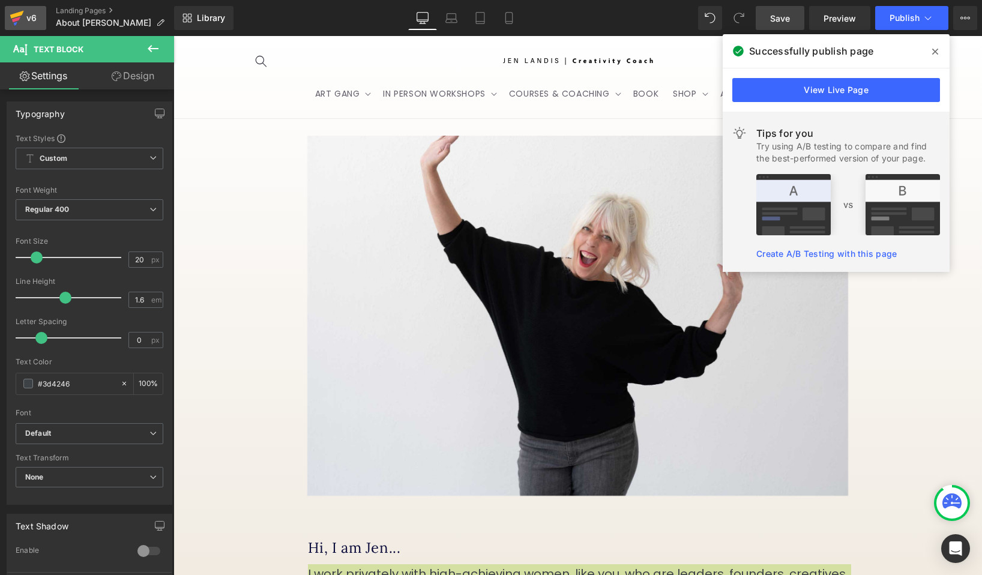
click at [27, 22] on div "v6" at bounding box center [31, 18] width 15 height 16
